Goal: Information Seeking & Learning: Check status

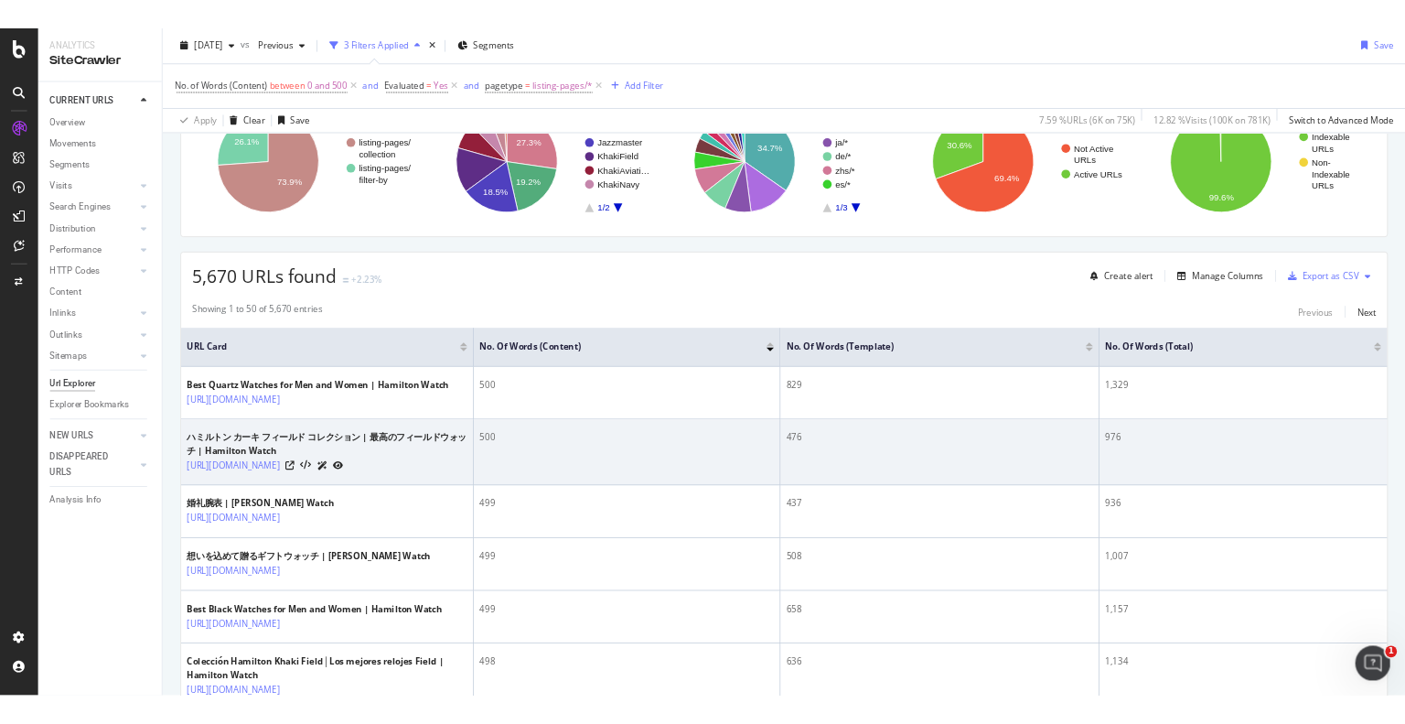
scroll to position [183, 0]
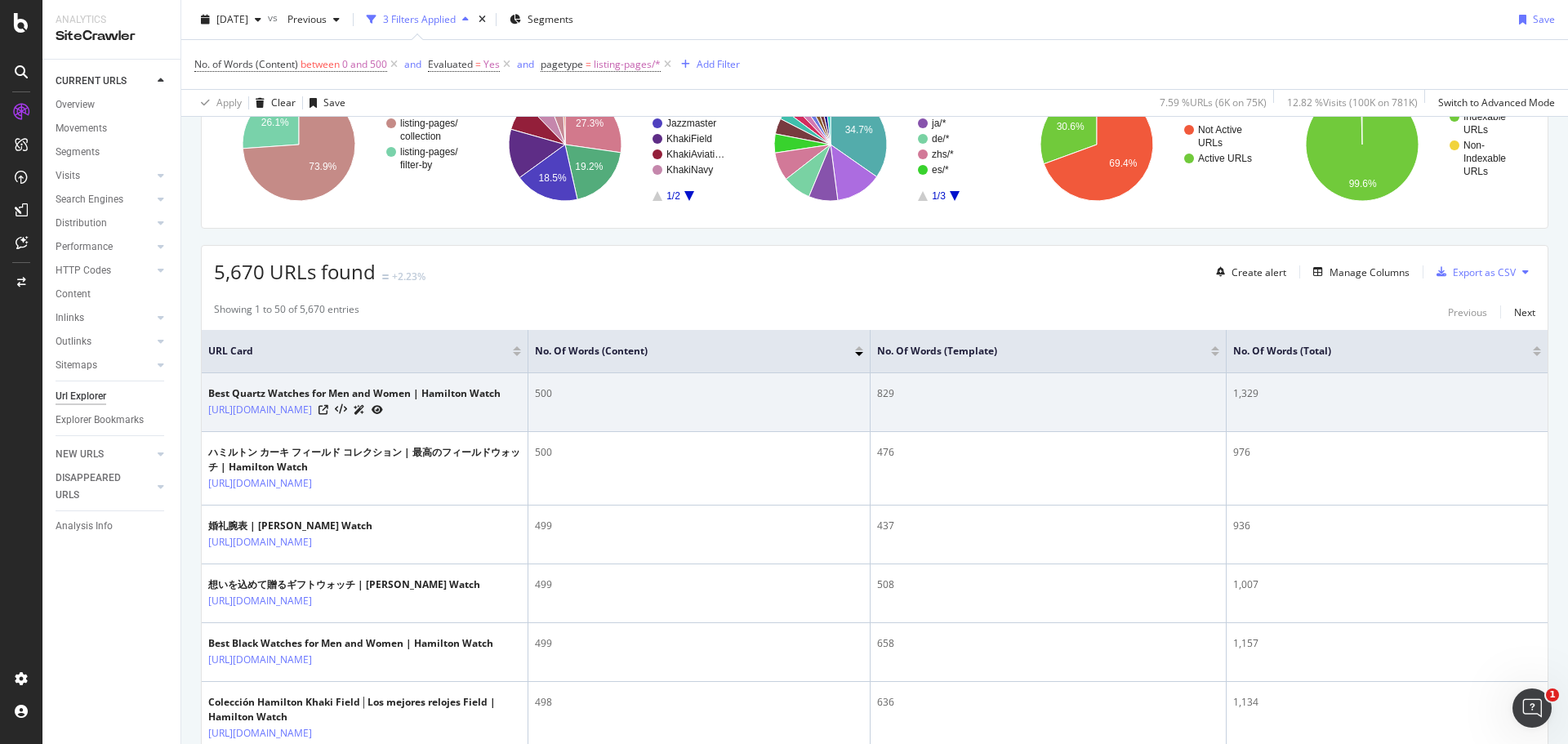
click at [879, 393] on div "829" at bounding box center [1048, 394] width 342 height 14
click at [879, 392] on div "829" at bounding box center [1048, 394] width 342 height 14
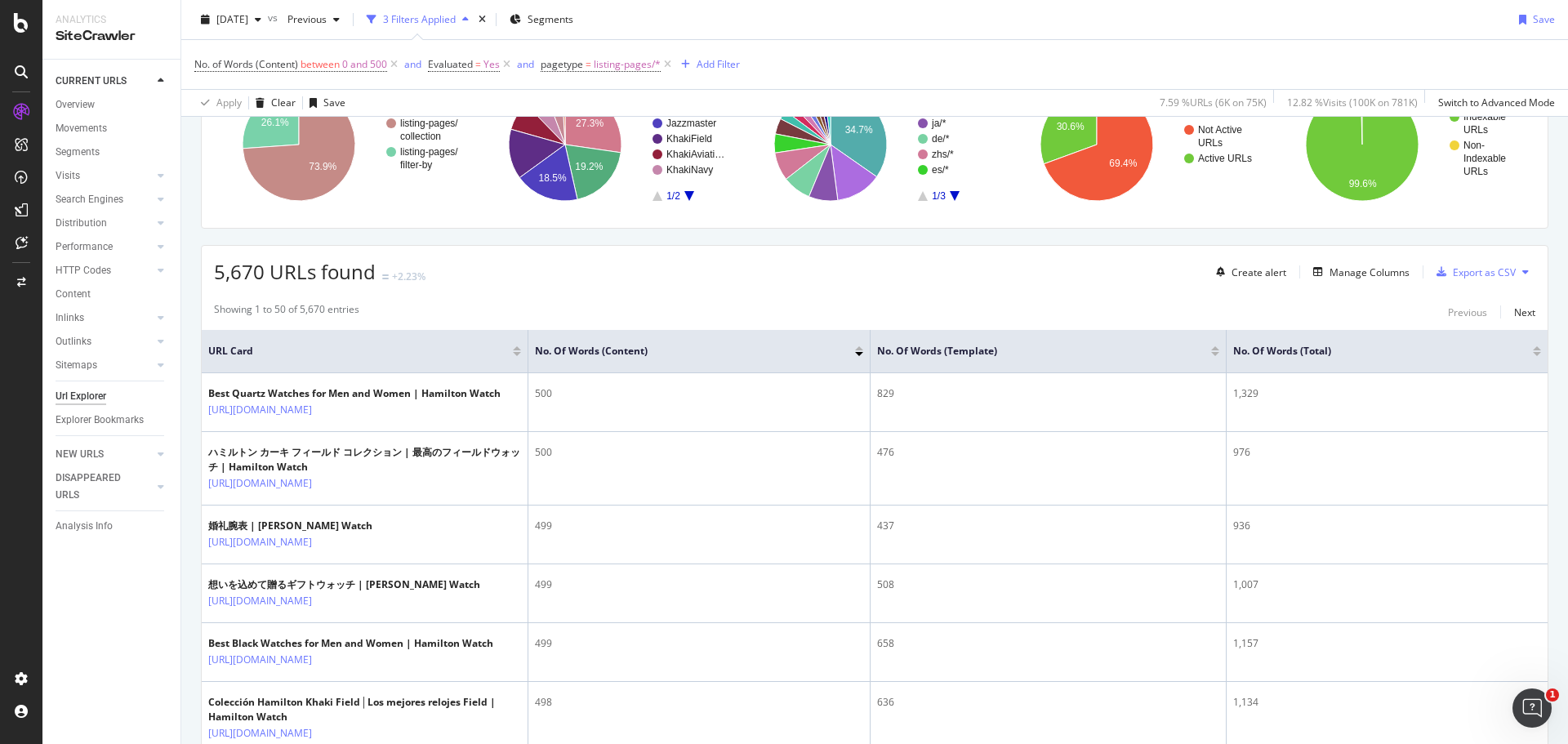
click at [788, 313] on div "Showing 1 to 50 of 5,670 entries Previous Next" at bounding box center [875, 312] width 1347 height 20
click at [1289, 28] on div "[DATE] vs Previous 3 Filters Applied Segments Save" at bounding box center [874, 22] width 1387 height 33
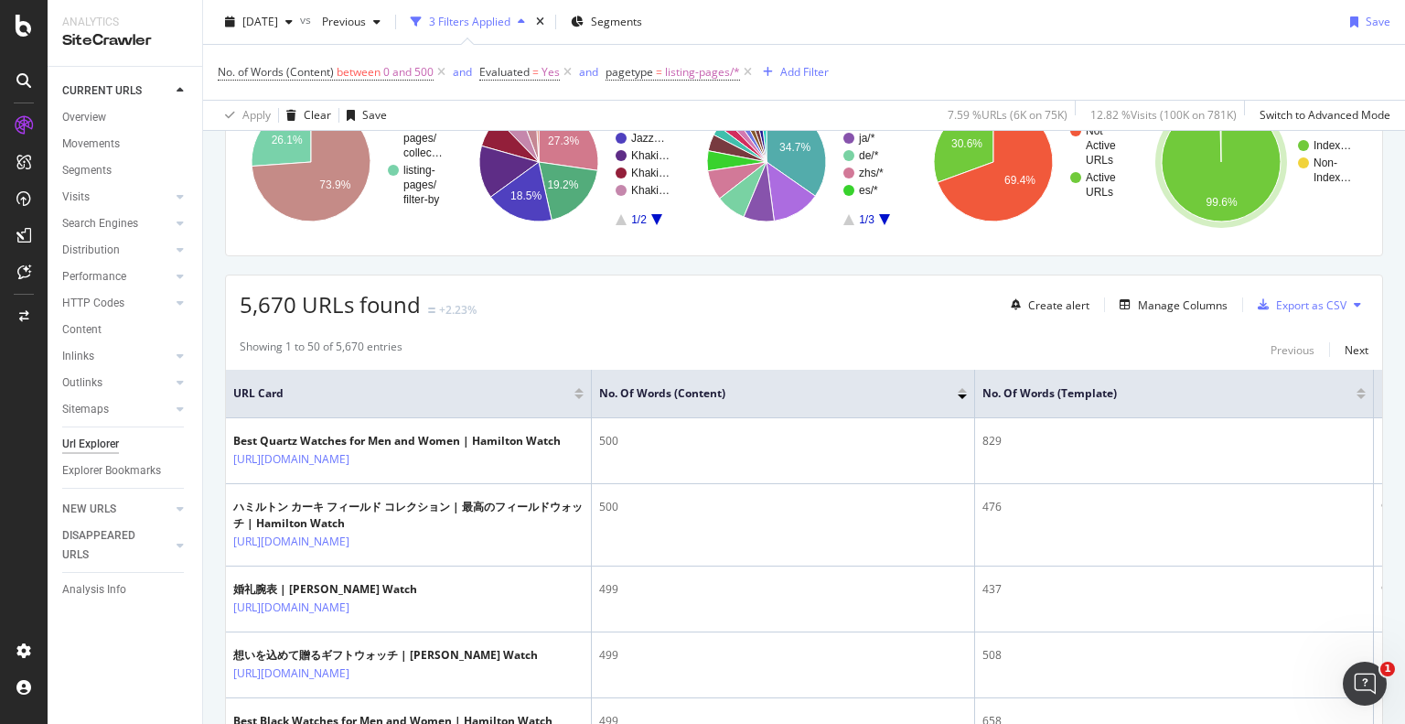
click at [1102, 20] on div "[DATE] vs Previous 3 Filters Applied Segments Save" at bounding box center [804, 25] width 1202 height 37
